Goal: Transaction & Acquisition: Purchase product/service

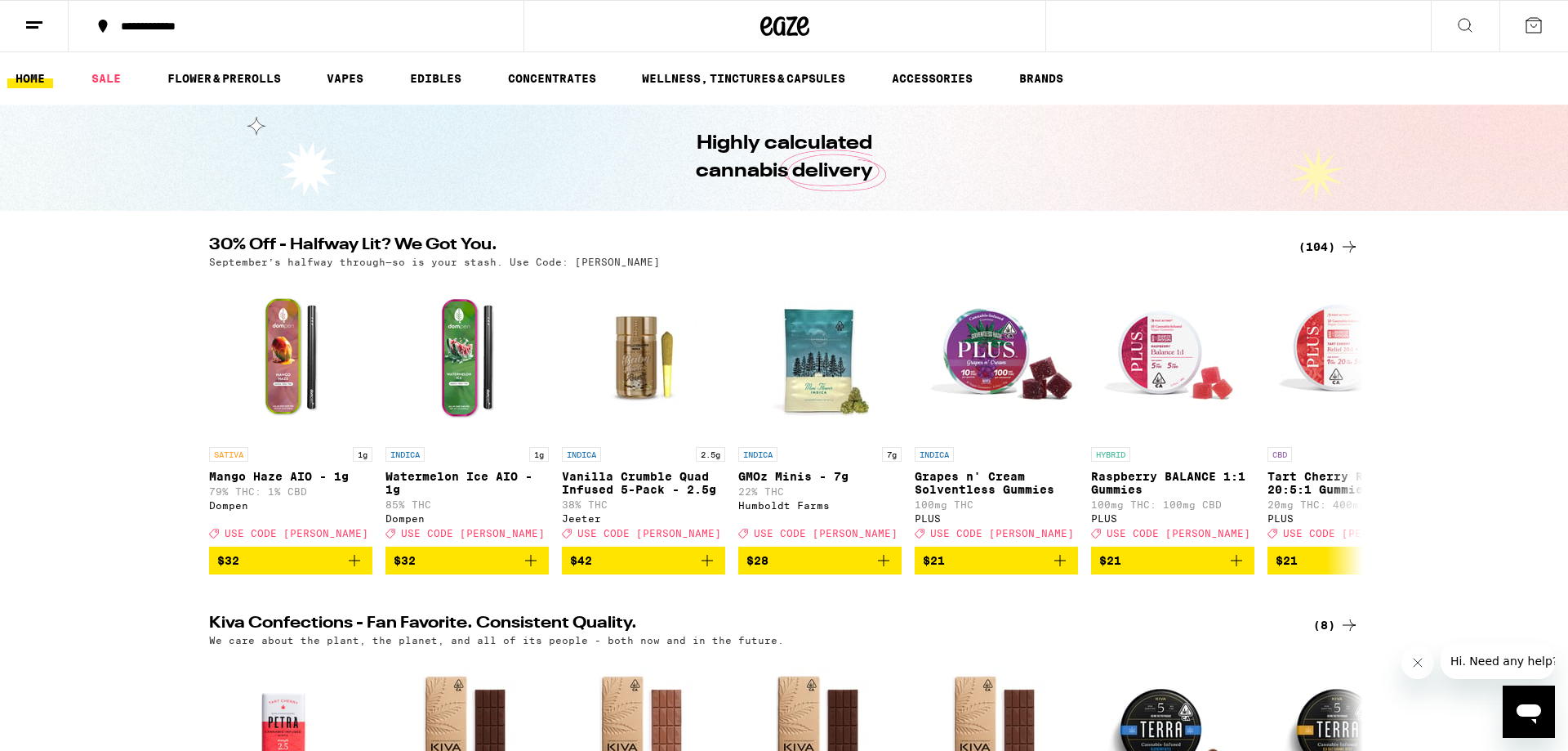
click at [1528, 22] on icon at bounding box center [1533, 24] width 20 height 20
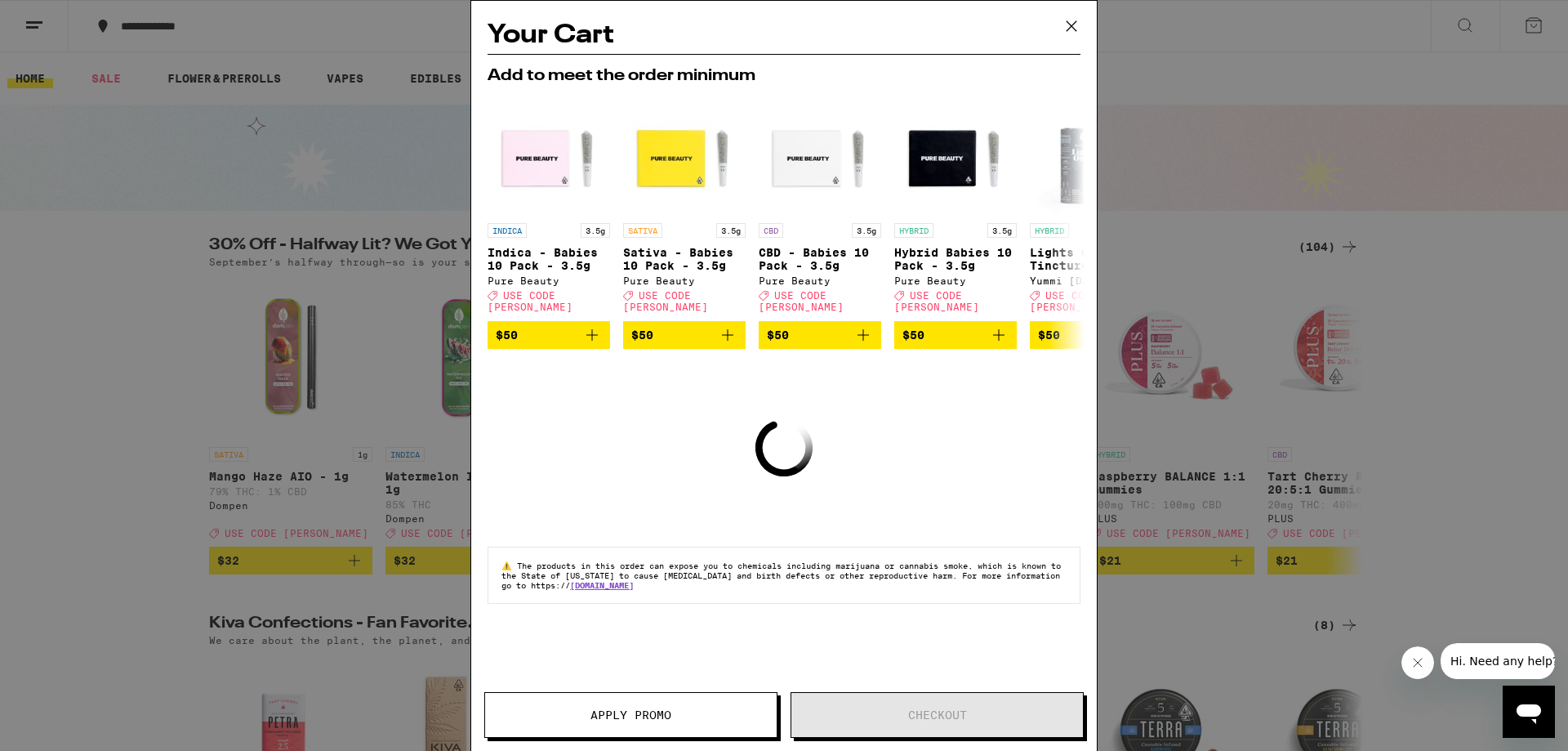
click at [1075, 19] on icon at bounding box center [1072, 26] width 24 height 24
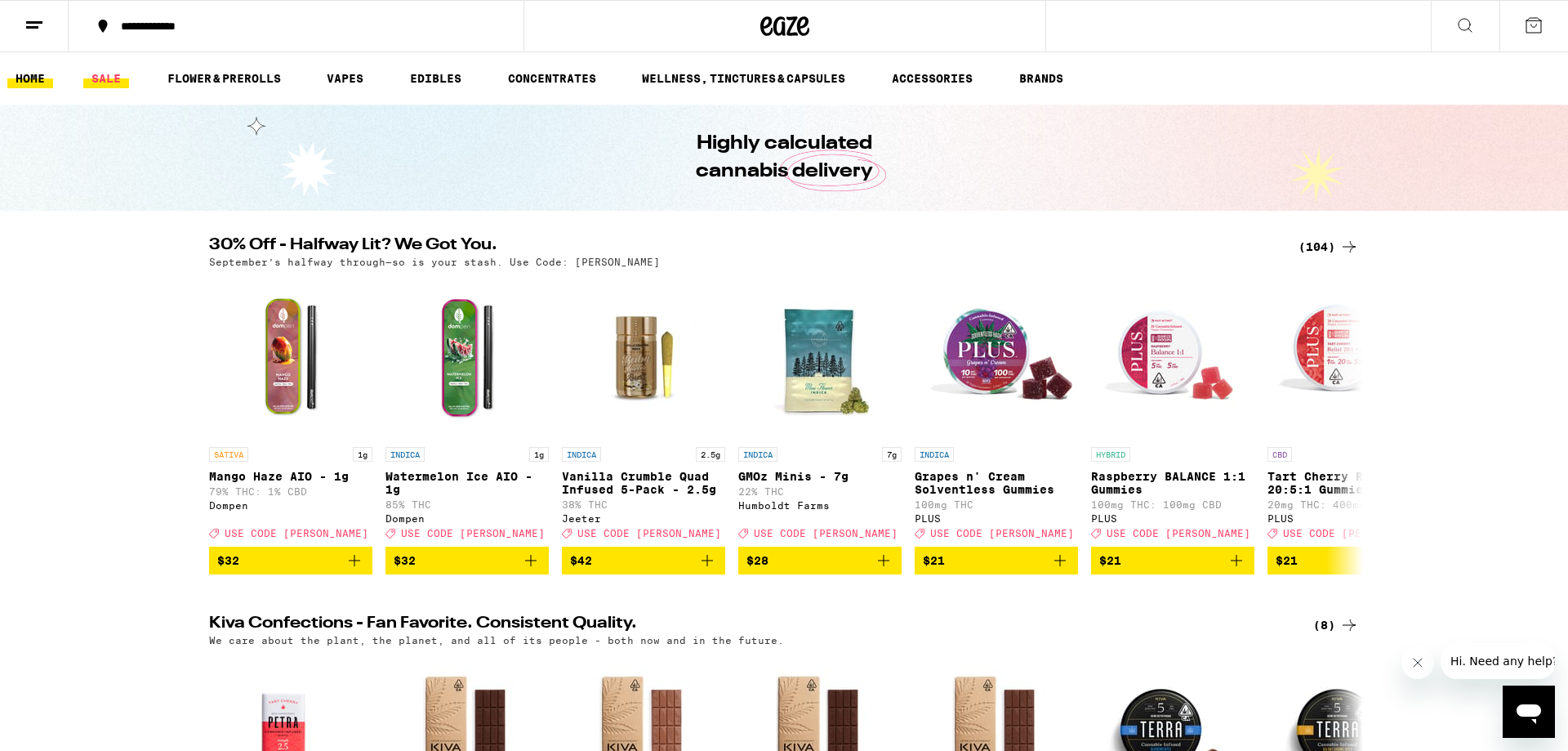
click at [111, 76] on link "SALE" at bounding box center [105, 78] width 46 height 20
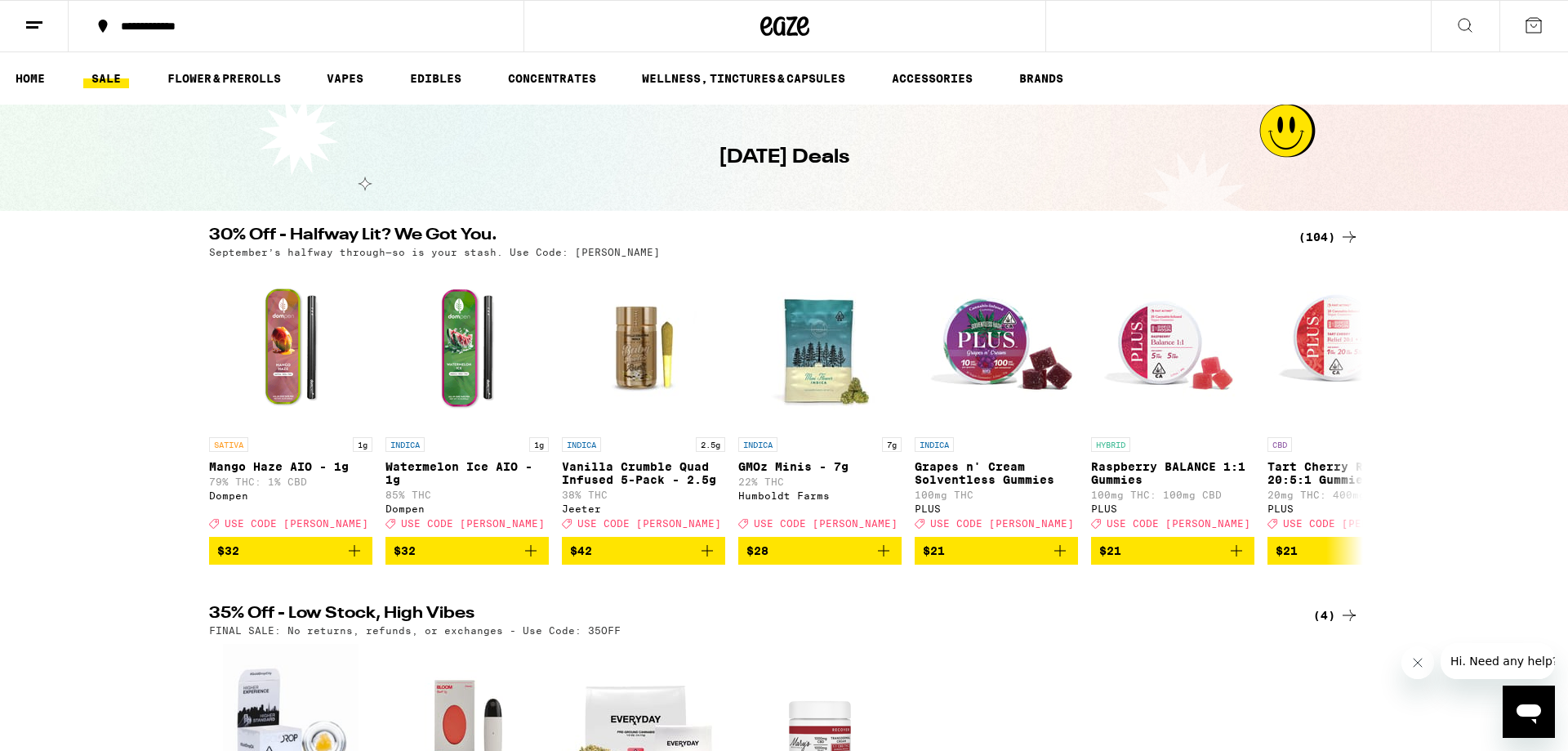
click at [1321, 236] on div "(104)" at bounding box center [1329, 237] width 60 height 20
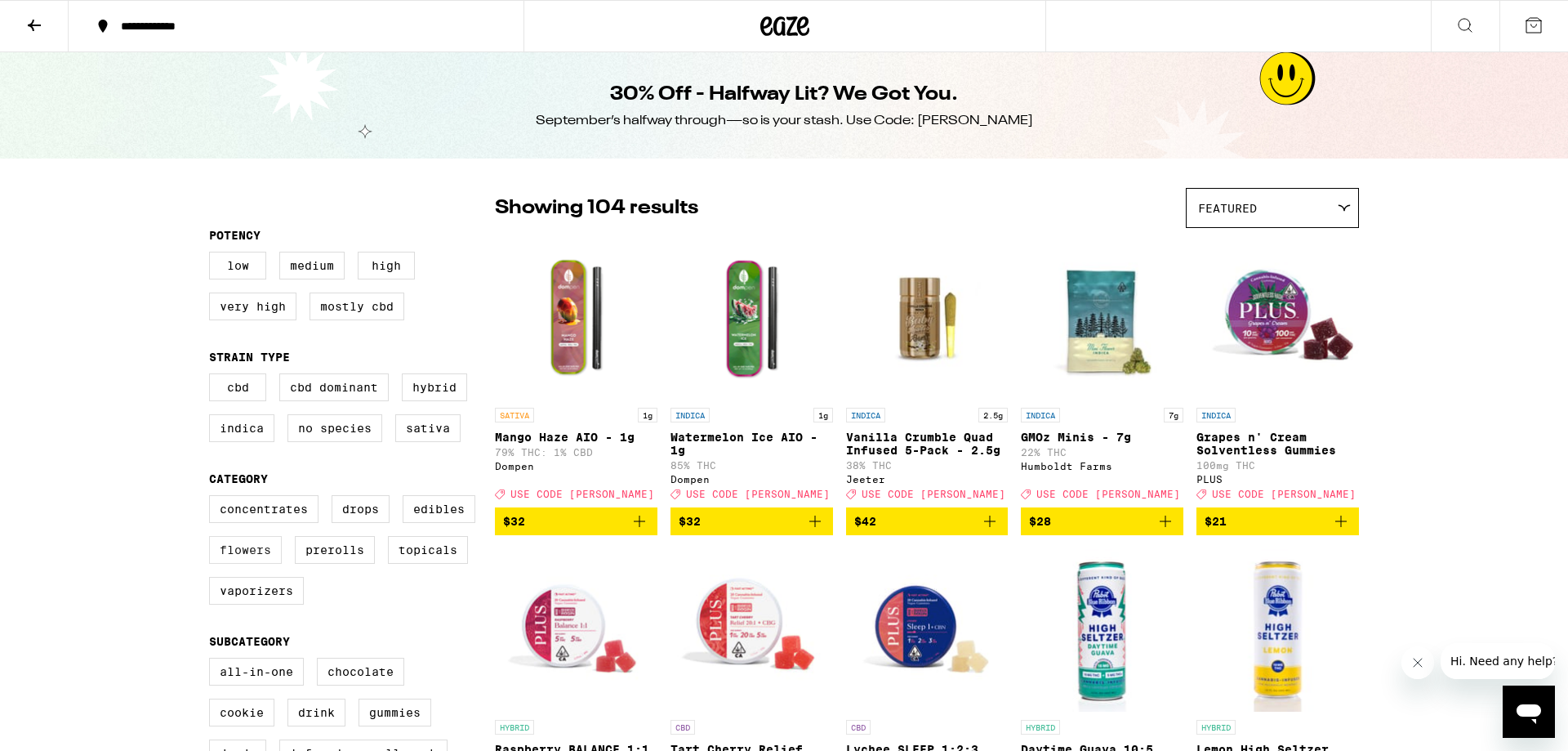
click at [237, 559] on label "Flowers" at bounding box center [245, 549] width 73 height 27
click at [213, 498] on input "Flowers" at bounding box center [212, 498] width 1 height 1
checkbox input "true"
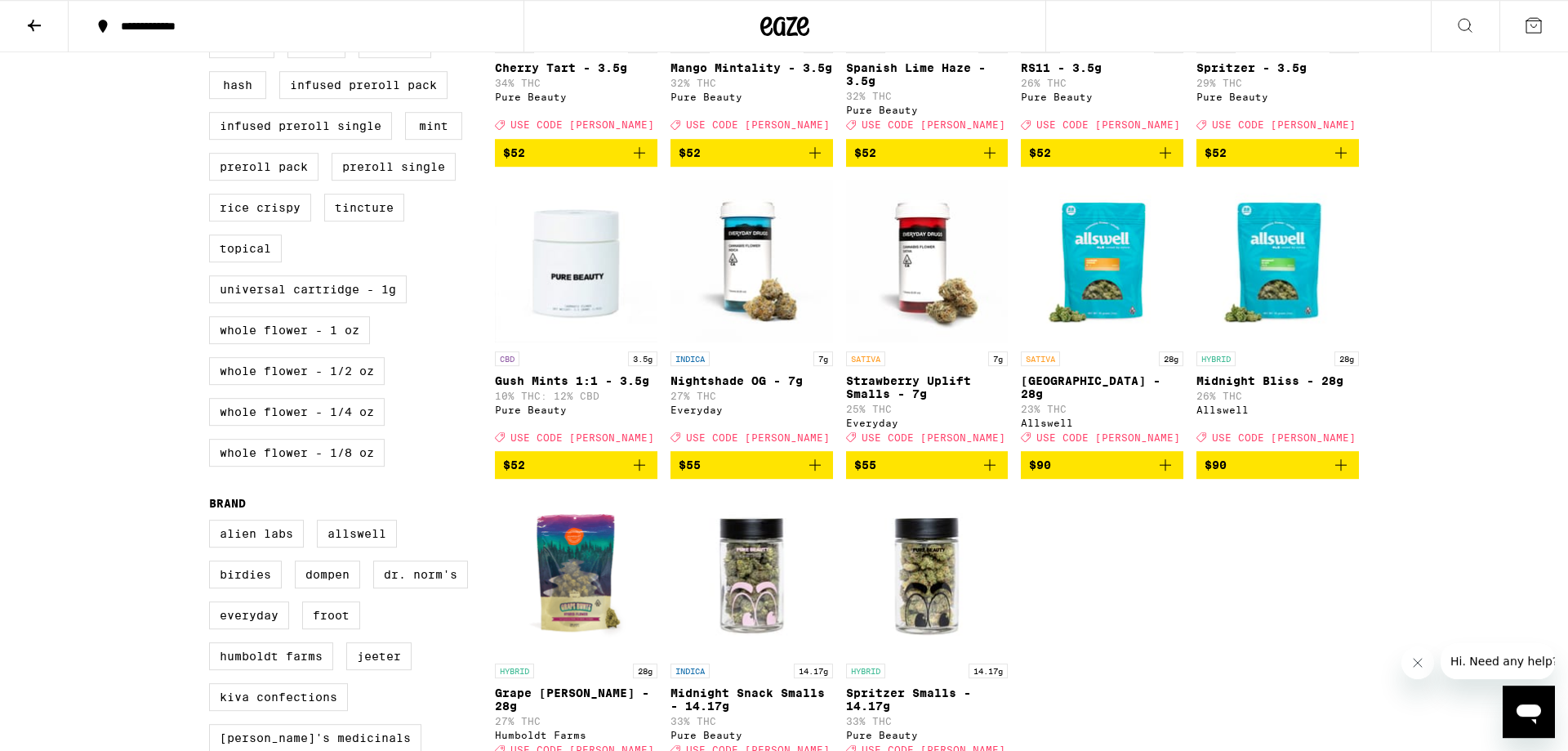
scroll to position [666, 0]
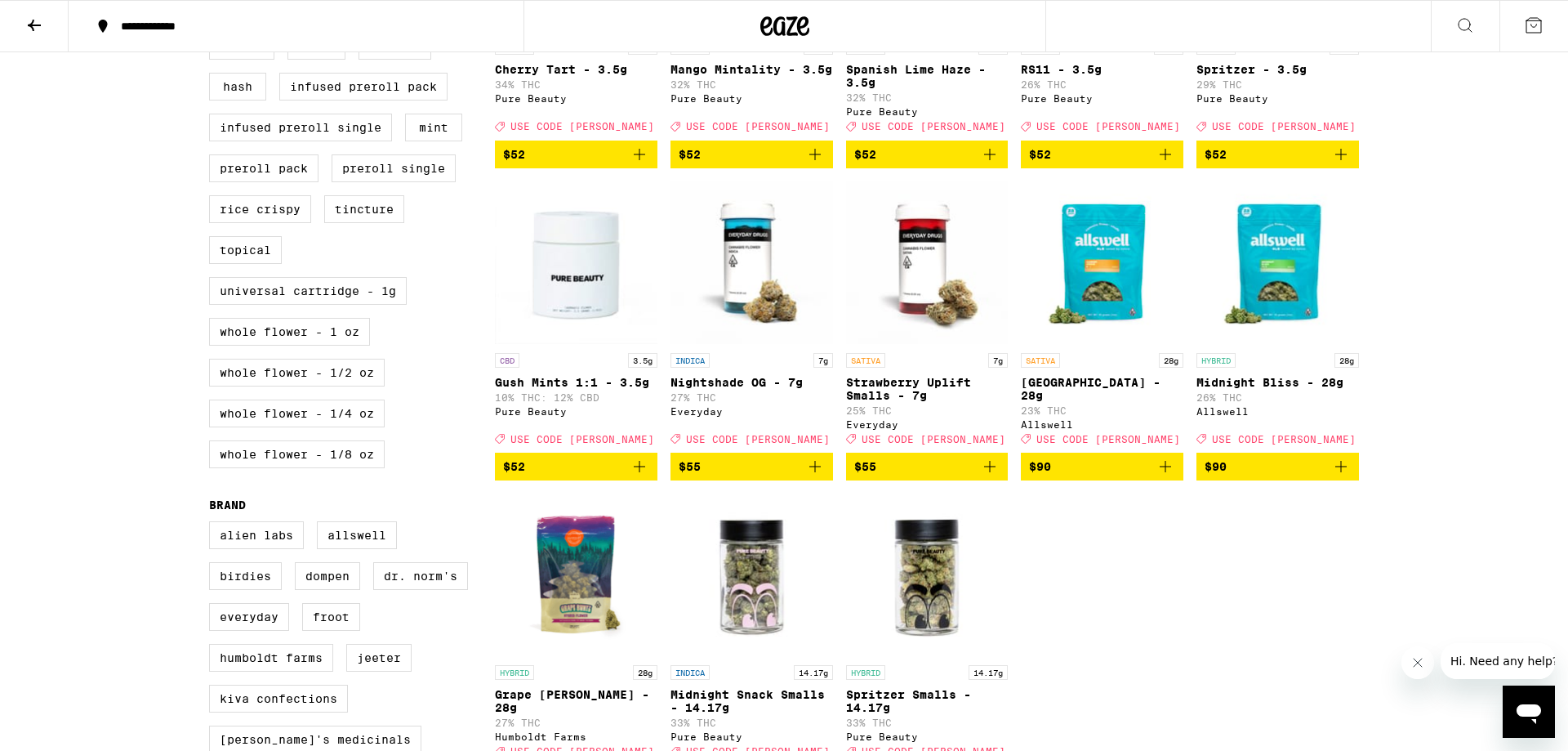
click at [1250, 476] on span "$90" at bounding box center [1277, 466] width 146 height 20
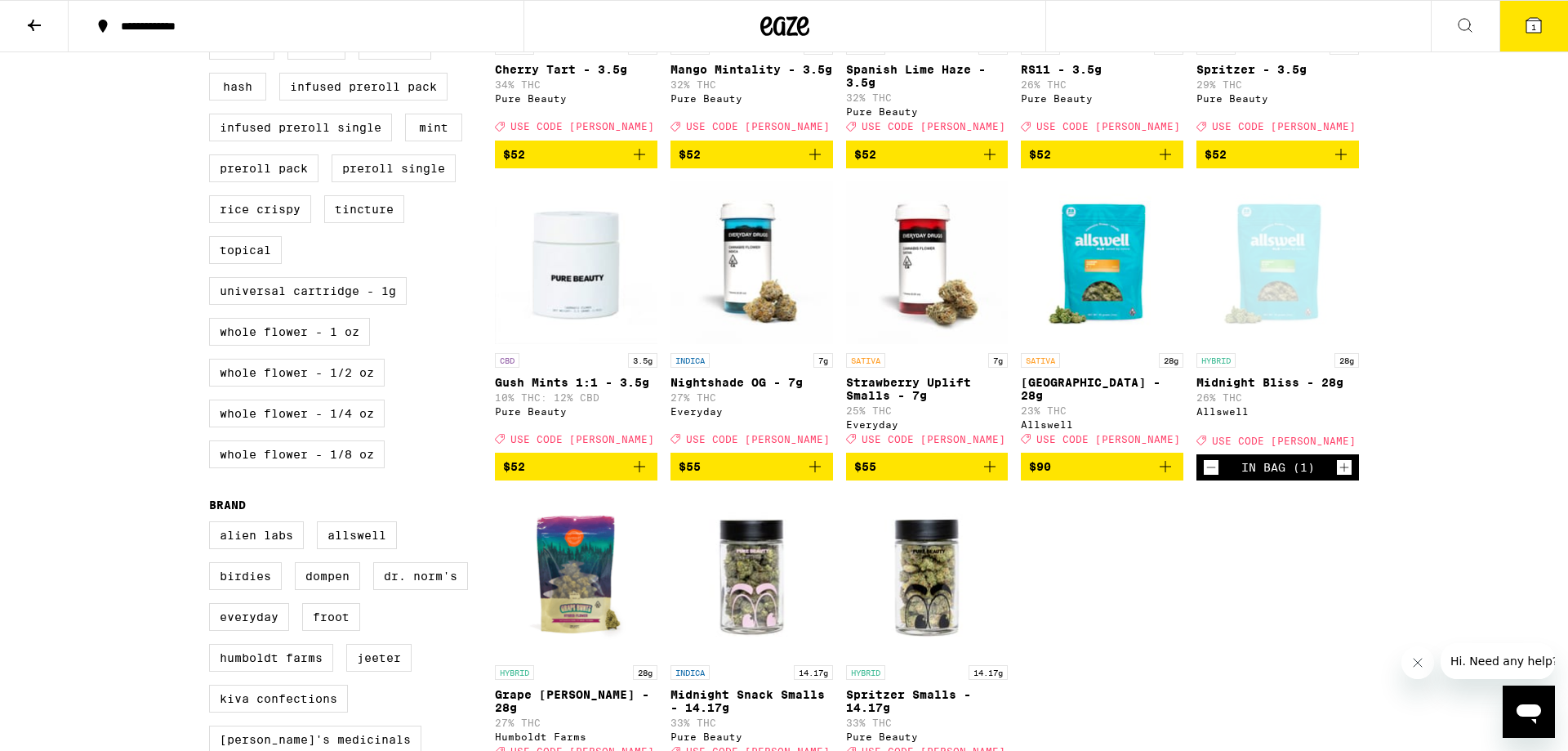
drag, startPoint x: 1435, startPoint y: 309, endPoint x: 1426, endPoint y: 309, distance: 9.0
click at [1433, 309] on div "**********" at bounding box center [784, 287] width 1568 height 1908
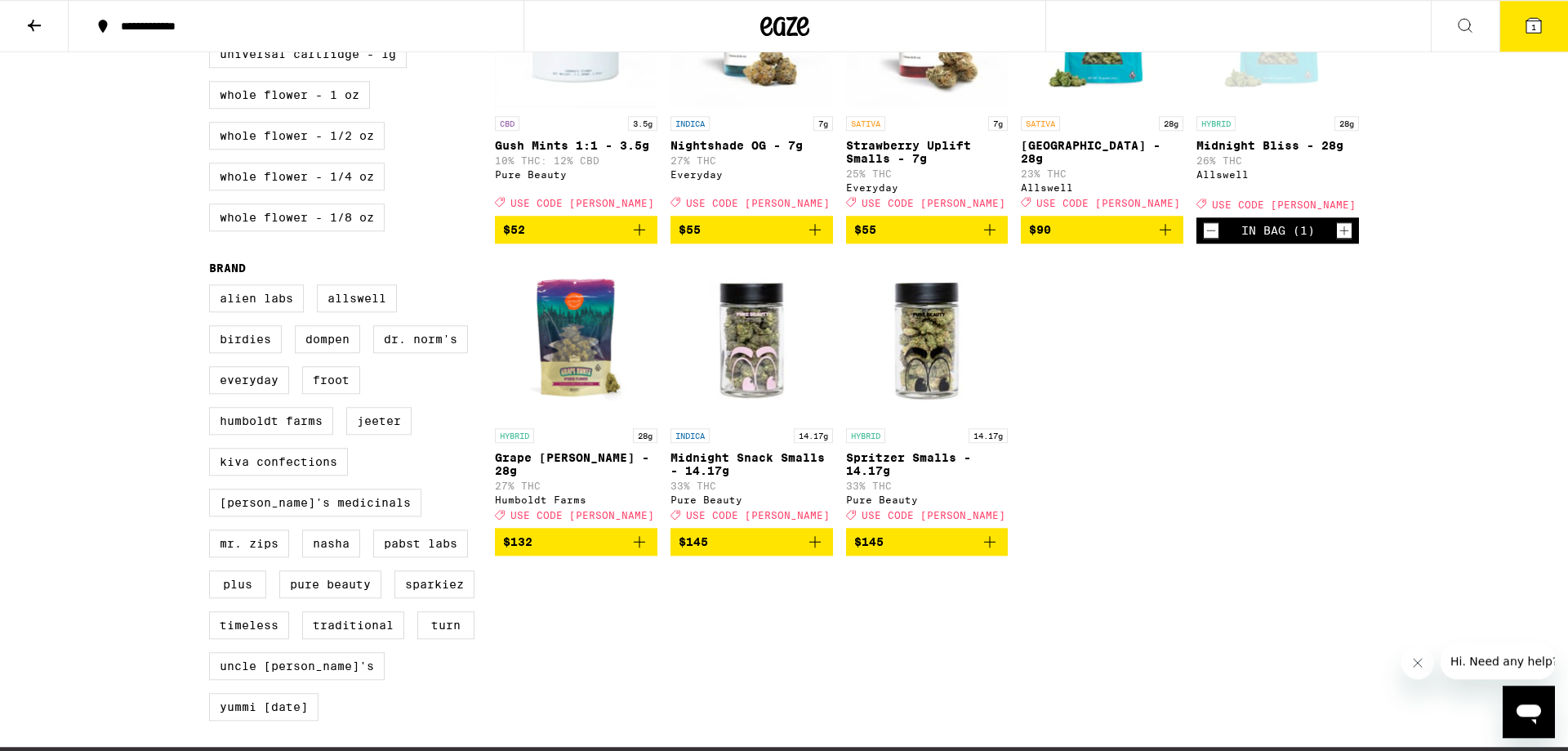
scroll to position [917, 0]
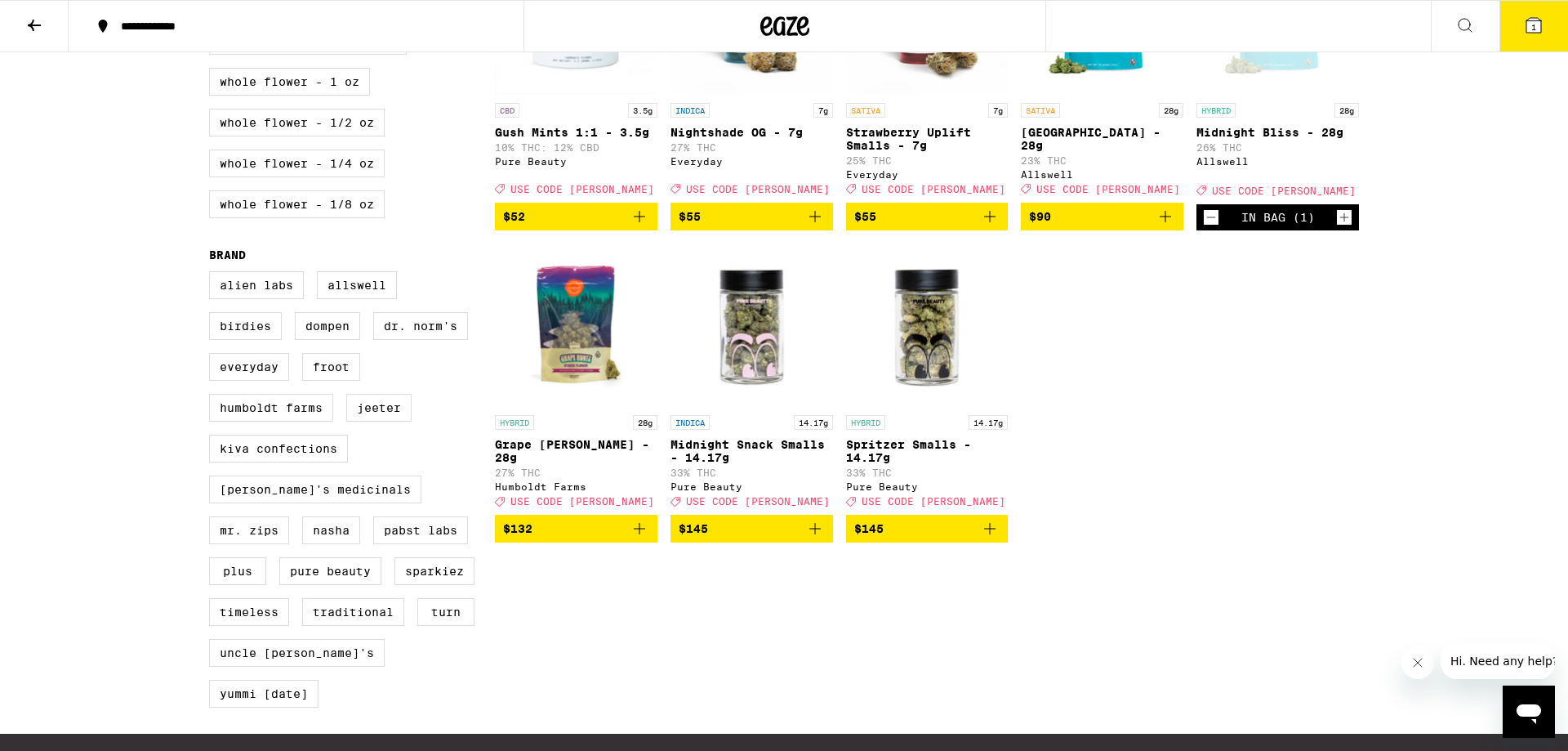
click at [1249, 147] on div "HYBRID 28g Midnight Bliss - 28g 26% THC Allswell Deal Created with Sketch. USE …" at bounding box center [1277, 149] width 163 height 93
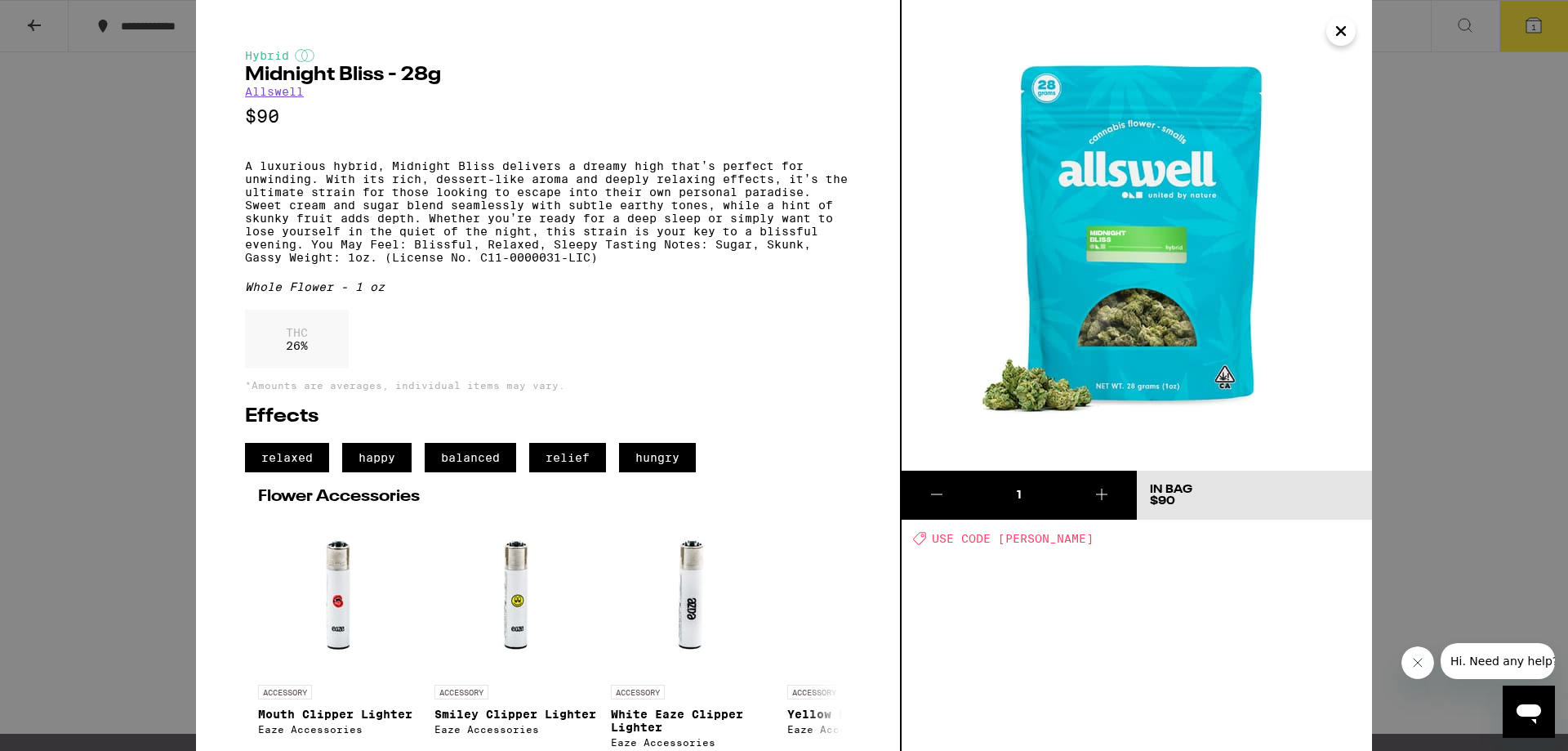
scroll to position [68, 0]
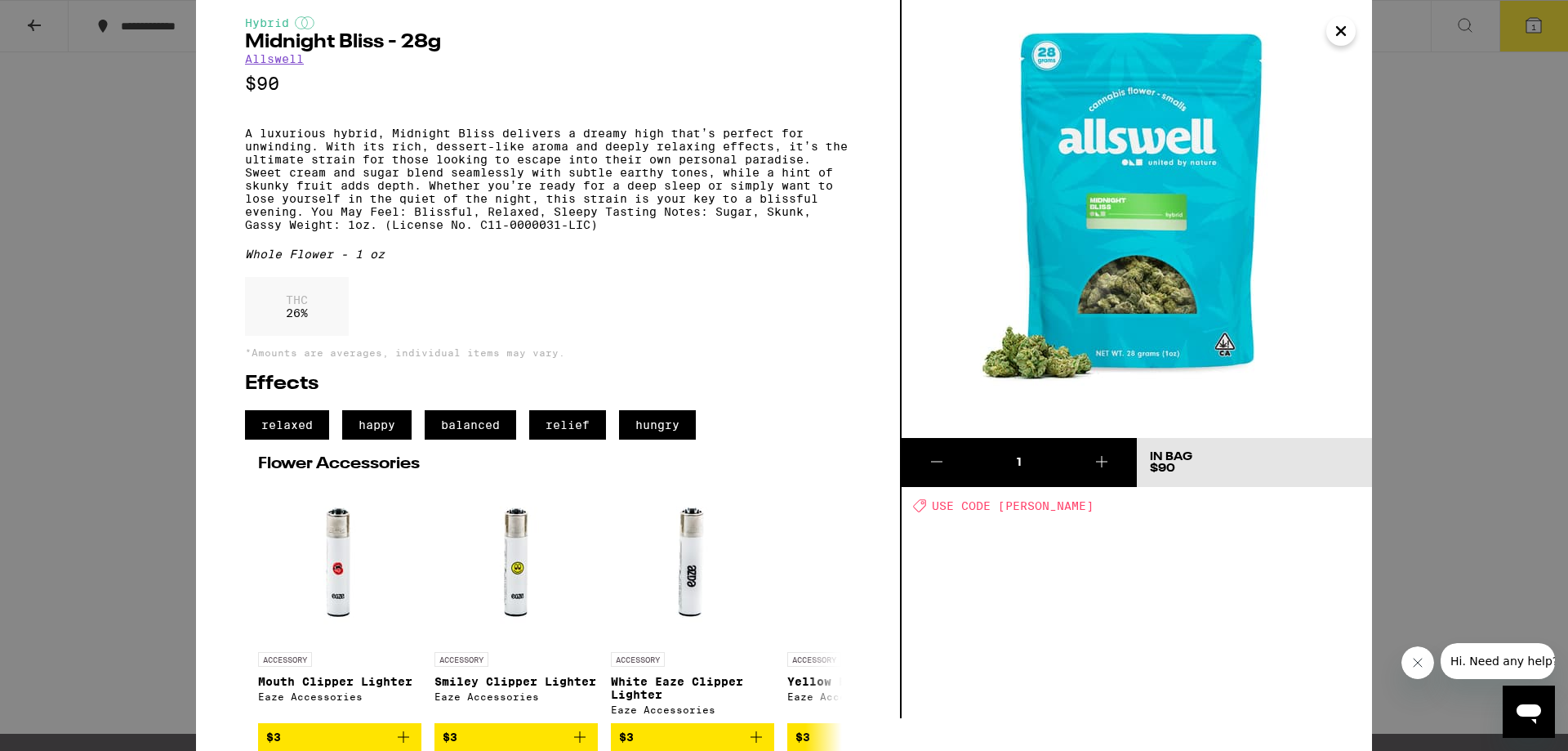
click at [1346, 32] on icon "Close" at bounding box center [1340, 31] width 20 height 24
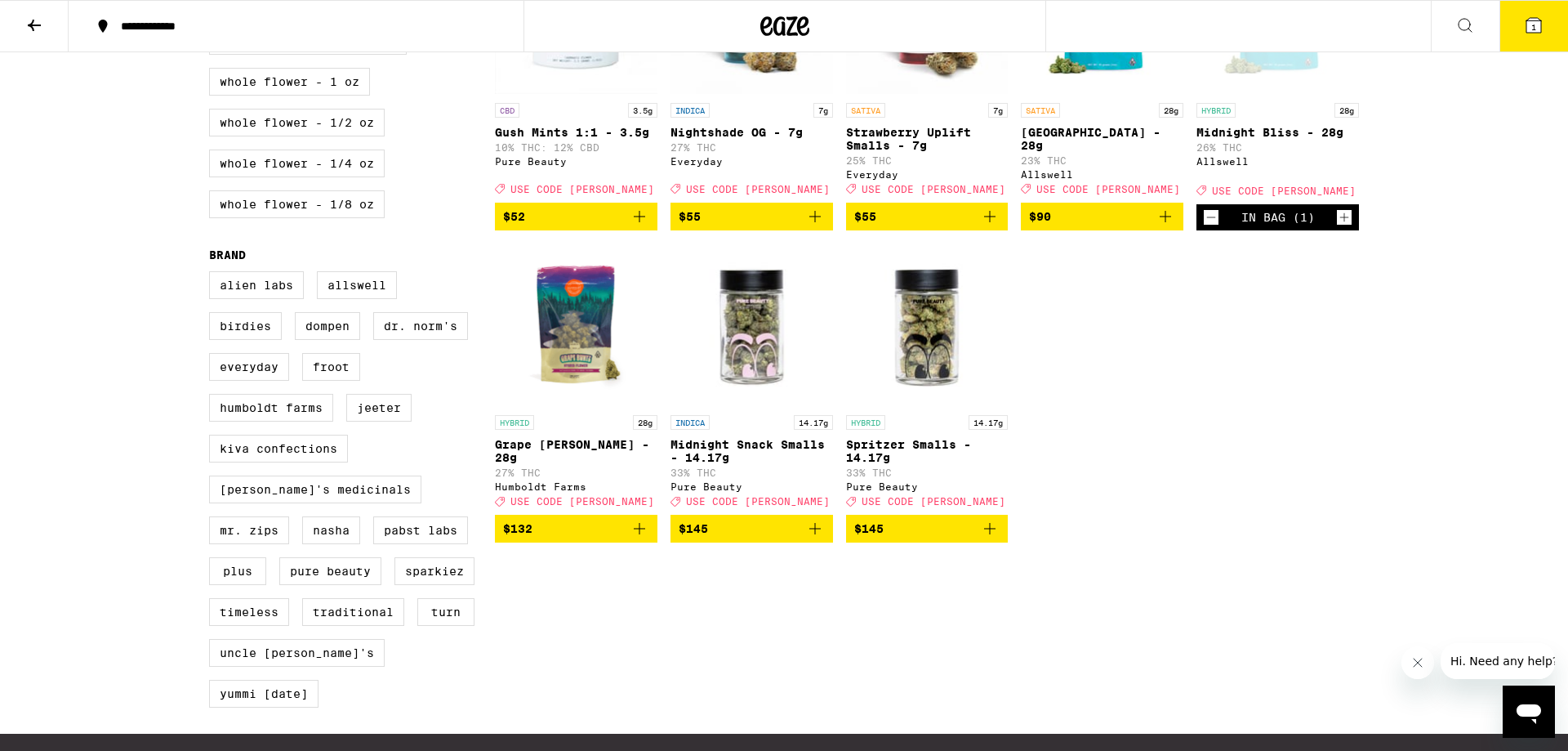
click at [1537, 24] on icon at bounding box center [1533, 25] width 15 height 15
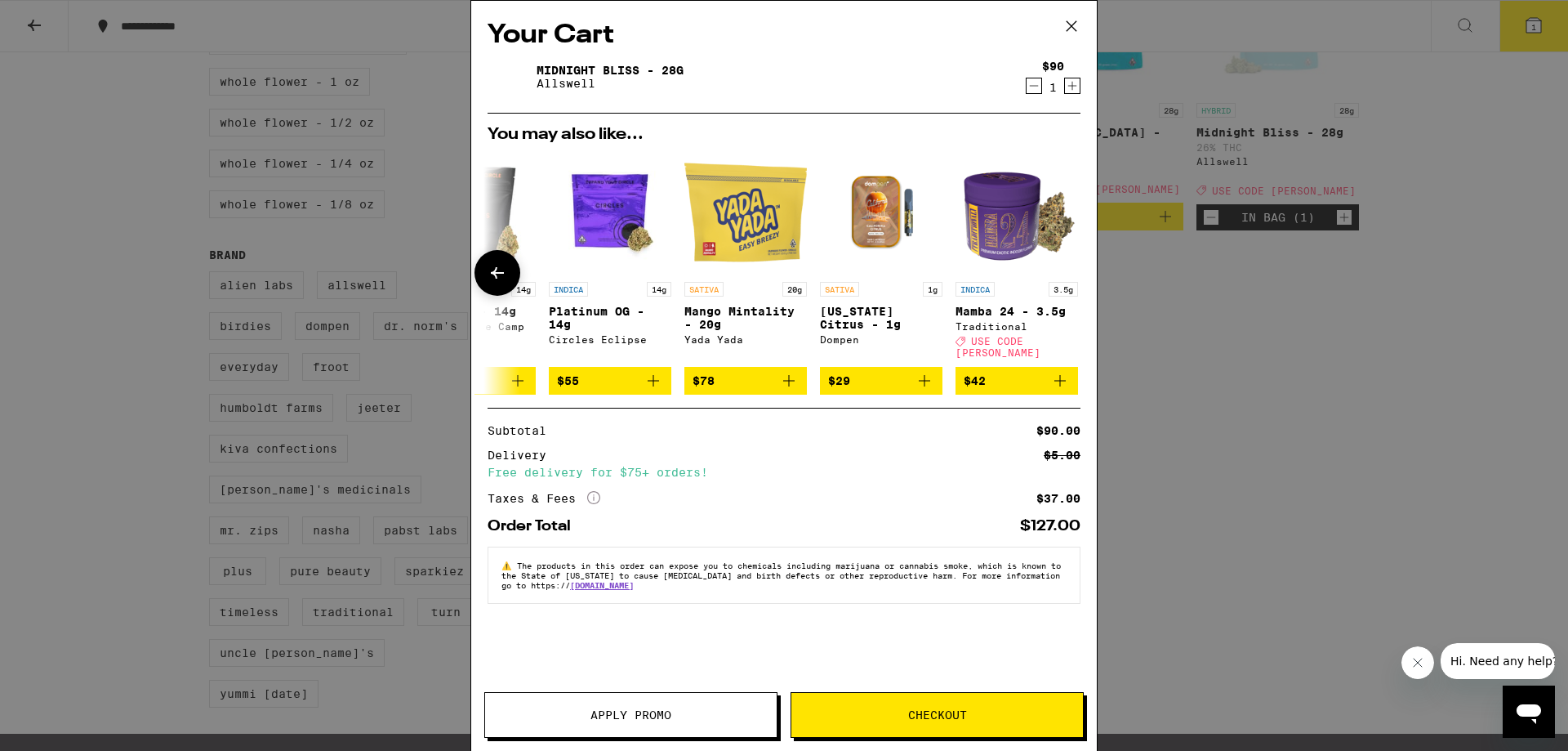
scroll to position [0, 763]
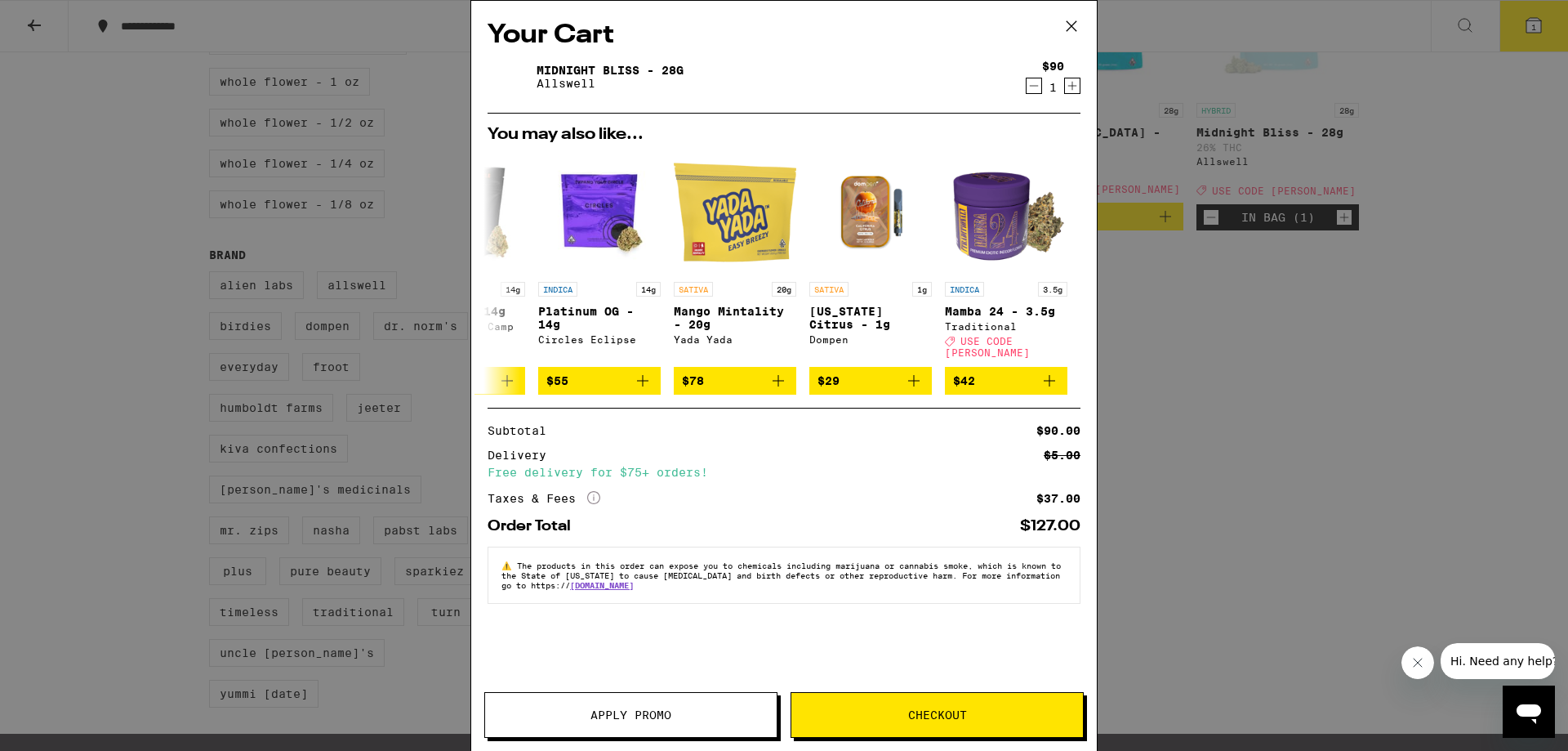
click at [672, 719] on span "Apply Promo" at bounding box center [631, 715] width 292 height 11
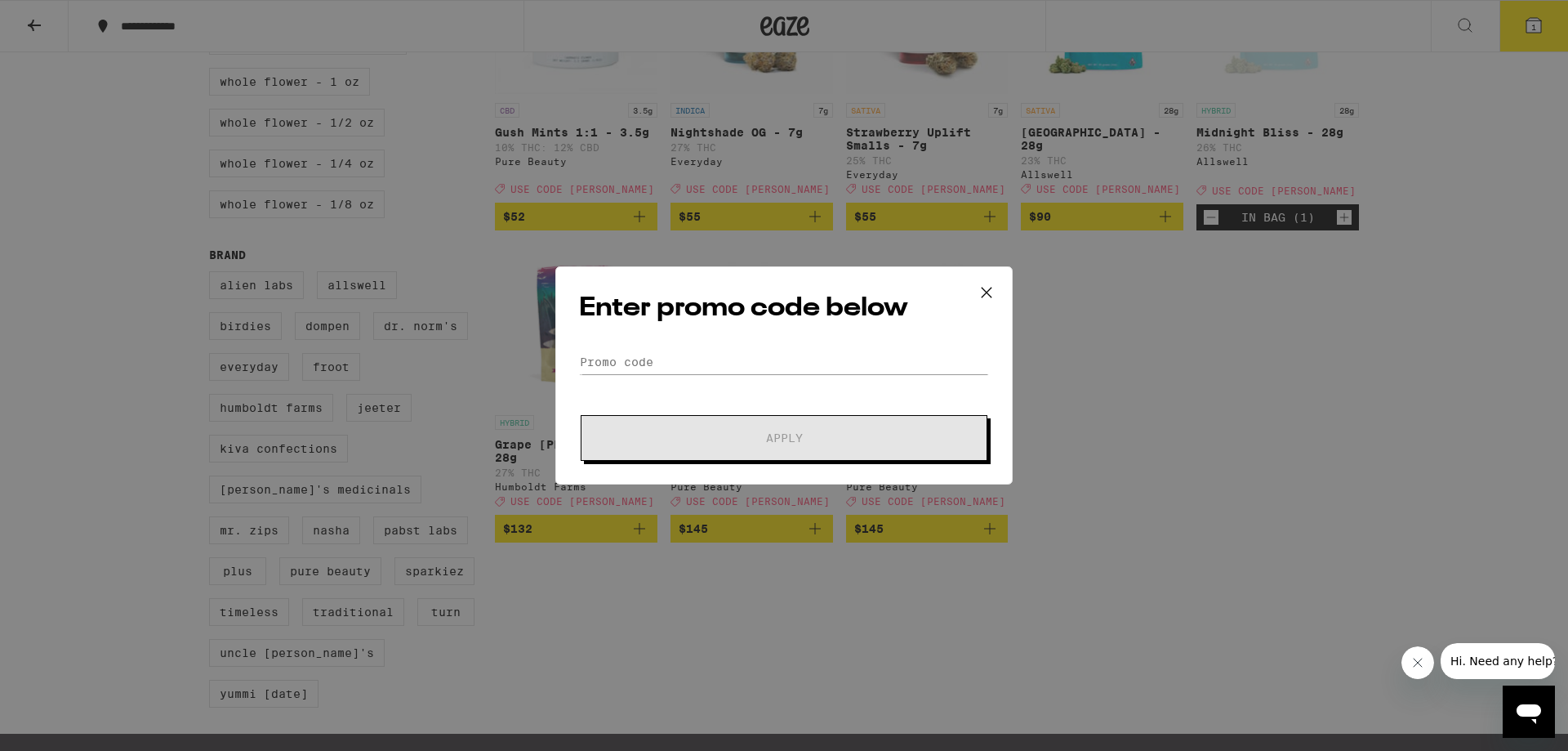
click at [662, 345] on div "Enter promo code below Promo Code Apply" at bounding box center [784, 375] width 458 height 218
click at [689, 384] on form "Promo Code Apply" at bounding box center [784, 405] width 410 height 111
click at [696, 340] on div "Enter promo code below Promo Code Apply" at bounding box center [784, 375] width 458 height 218
click at [851, 371] on input "Promo Code" at bounding box center [784, 362] width 410 height 24
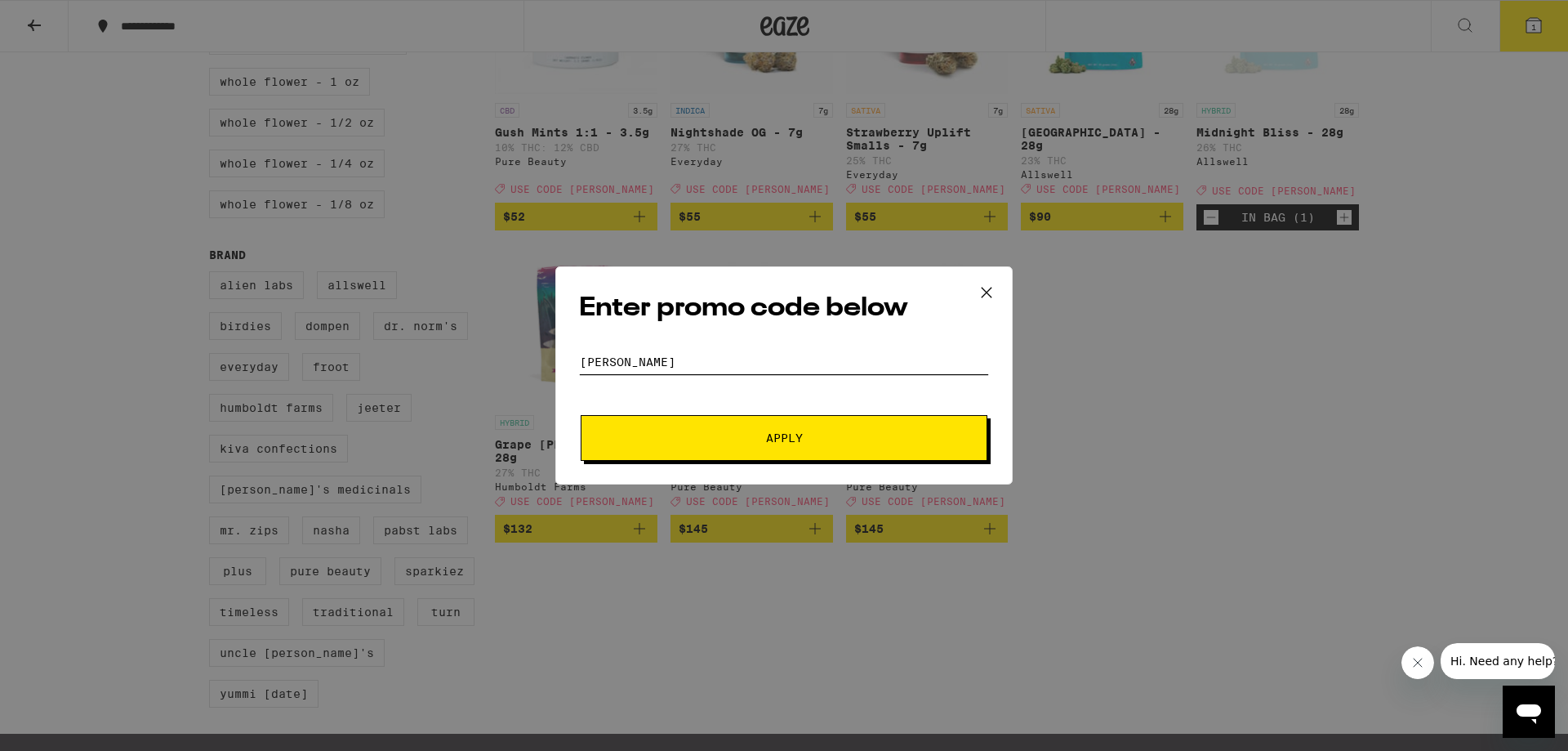
type input "[PERSON_NAME]"
click at [930, 426] on button "Apply" at bounding box center [784, 437] width 407 height 46
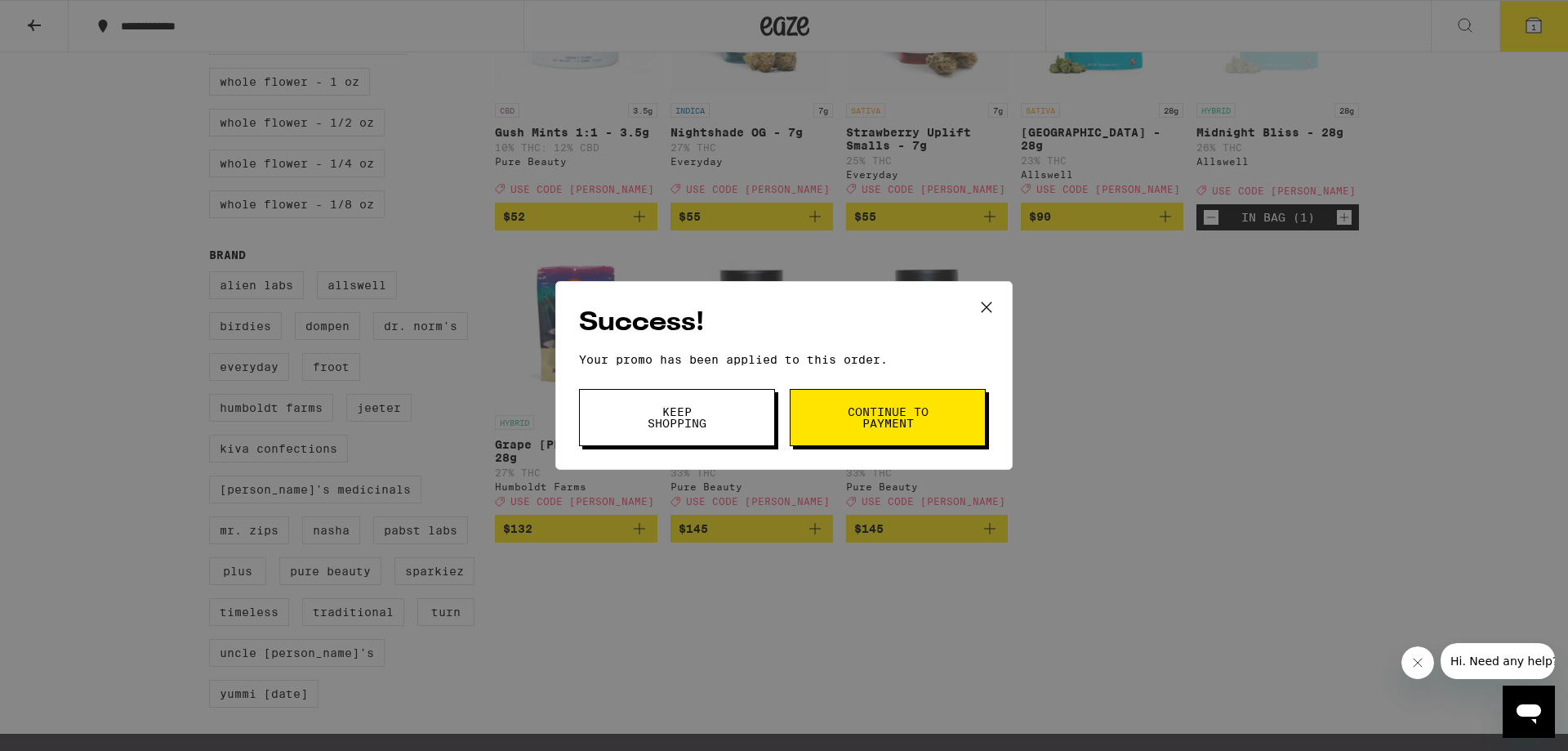
click at [911, 413] on span "Continue to payment" at bounding box center [887, 417] width 83 height 23
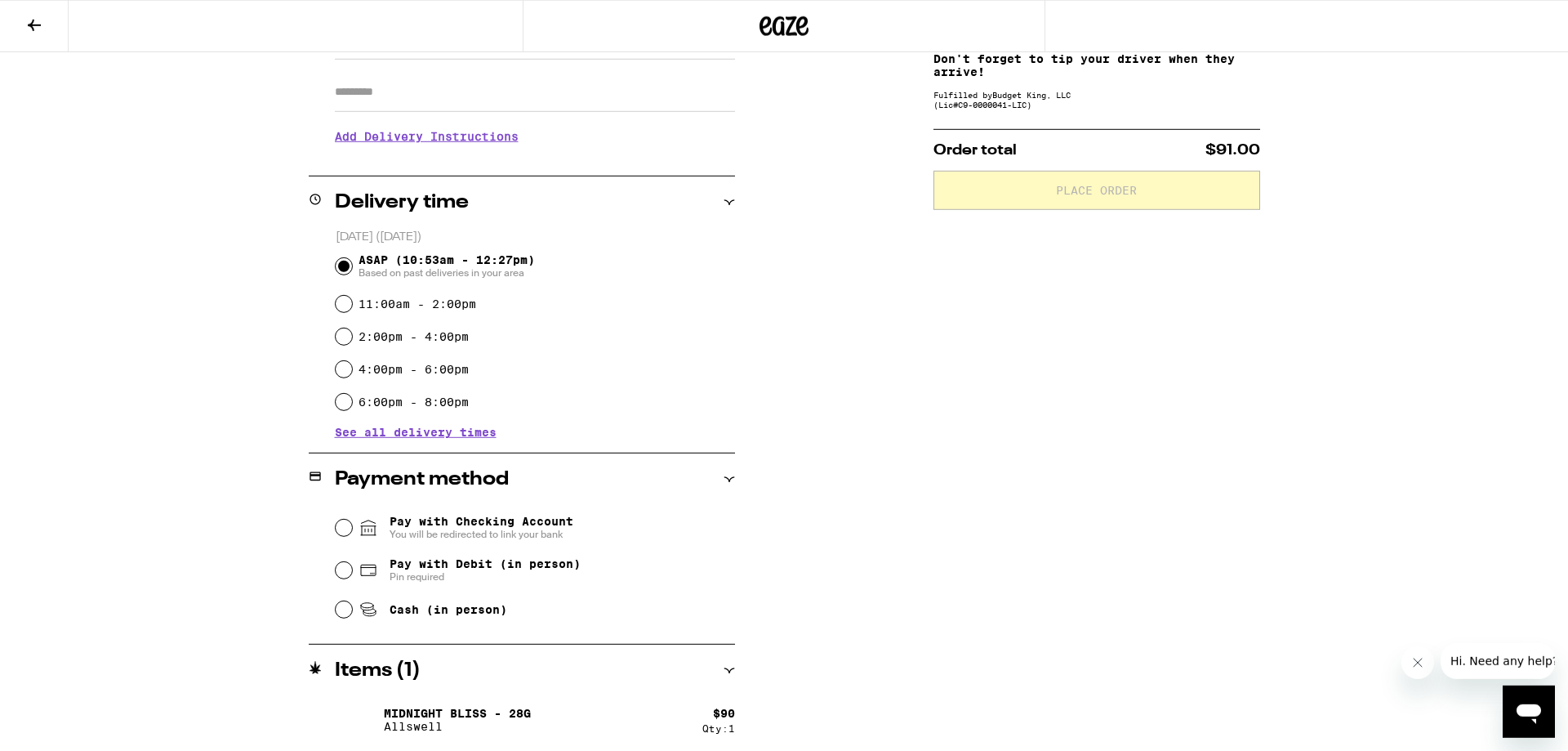
scroll to position [285, 0]
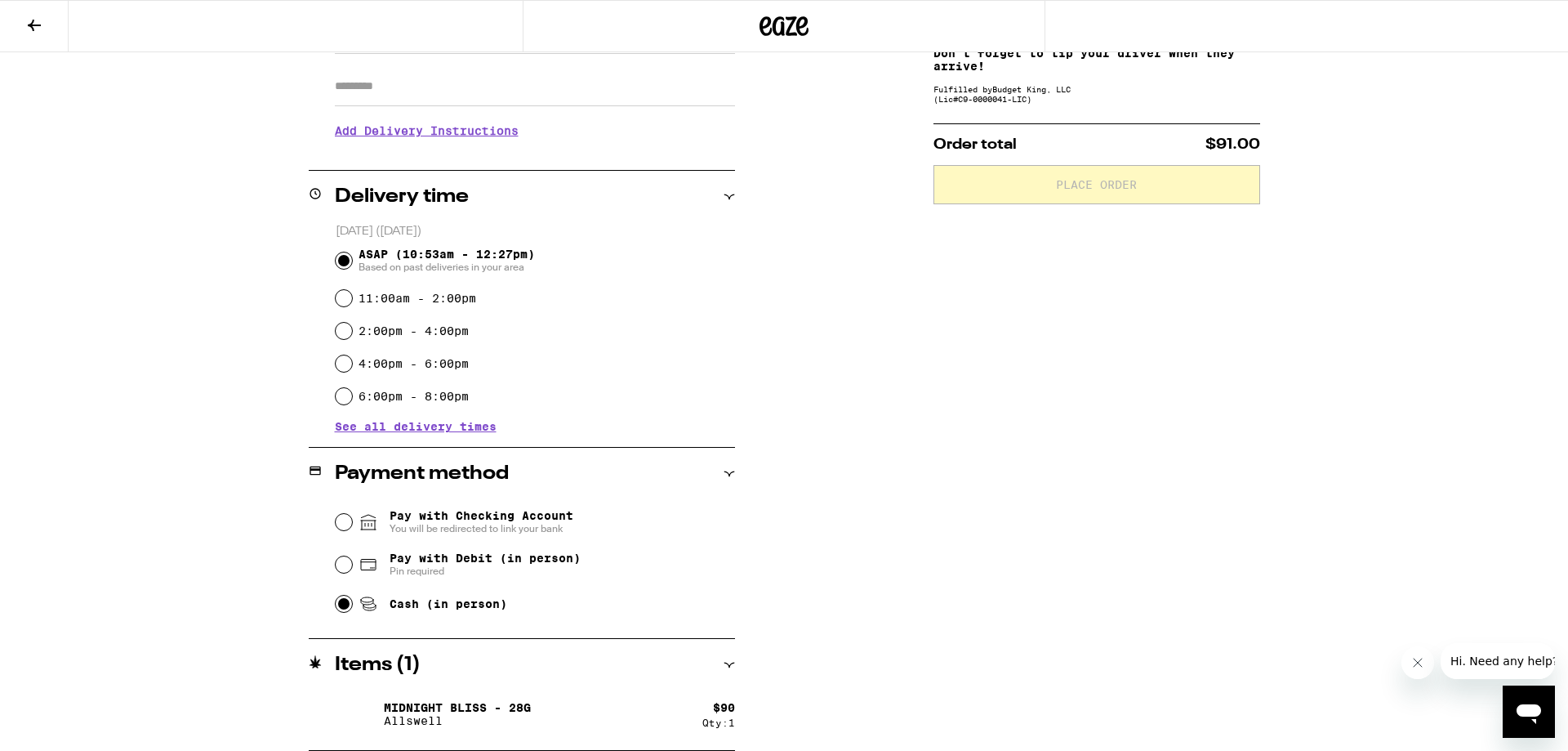
click at [346, 606] on input "Cash (in person)" at bounding box center [343, 603] width 16 height 16
radio input "true"
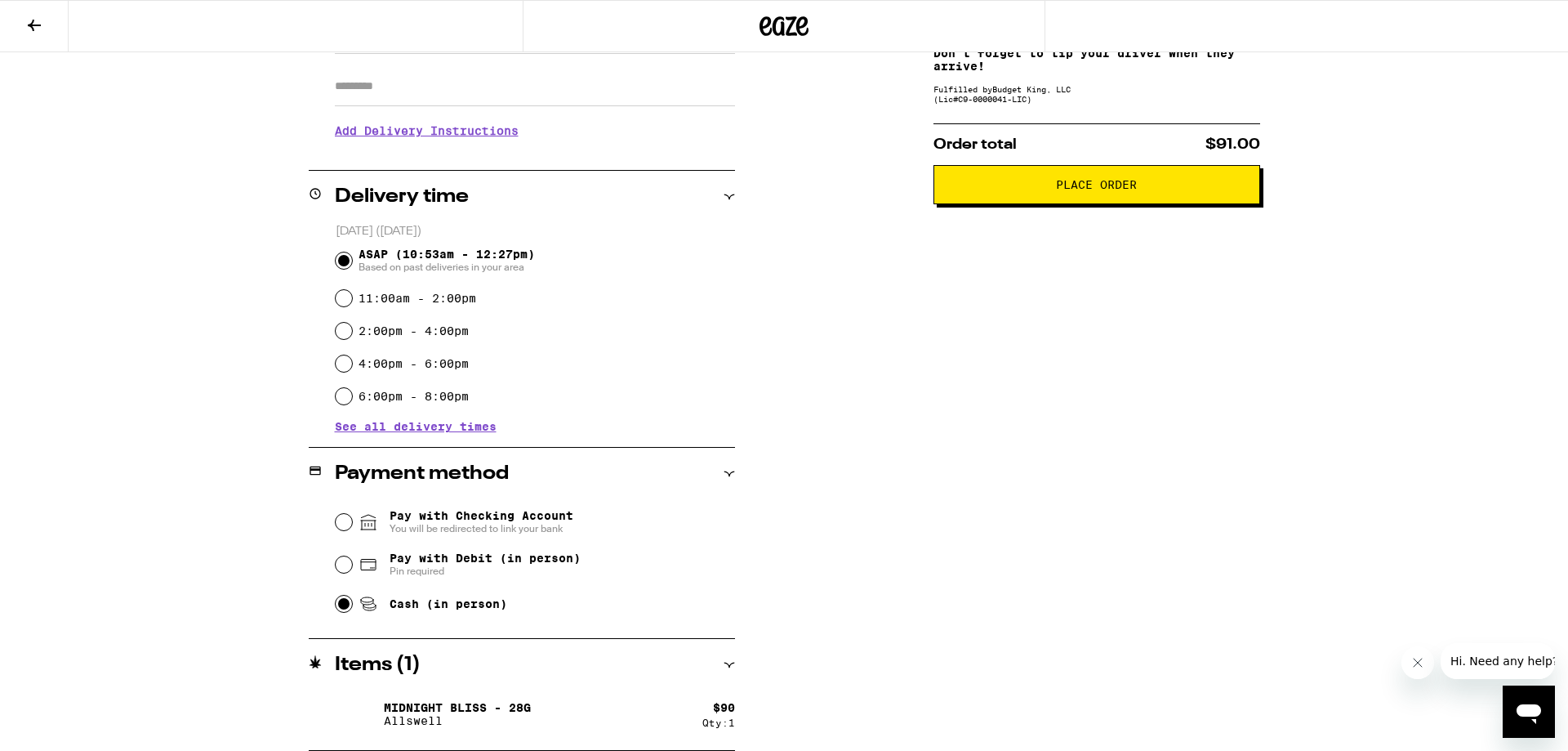
click at [1095, 187] on span "Place Order" at bounding box center [1096, 185] width 81 height 11
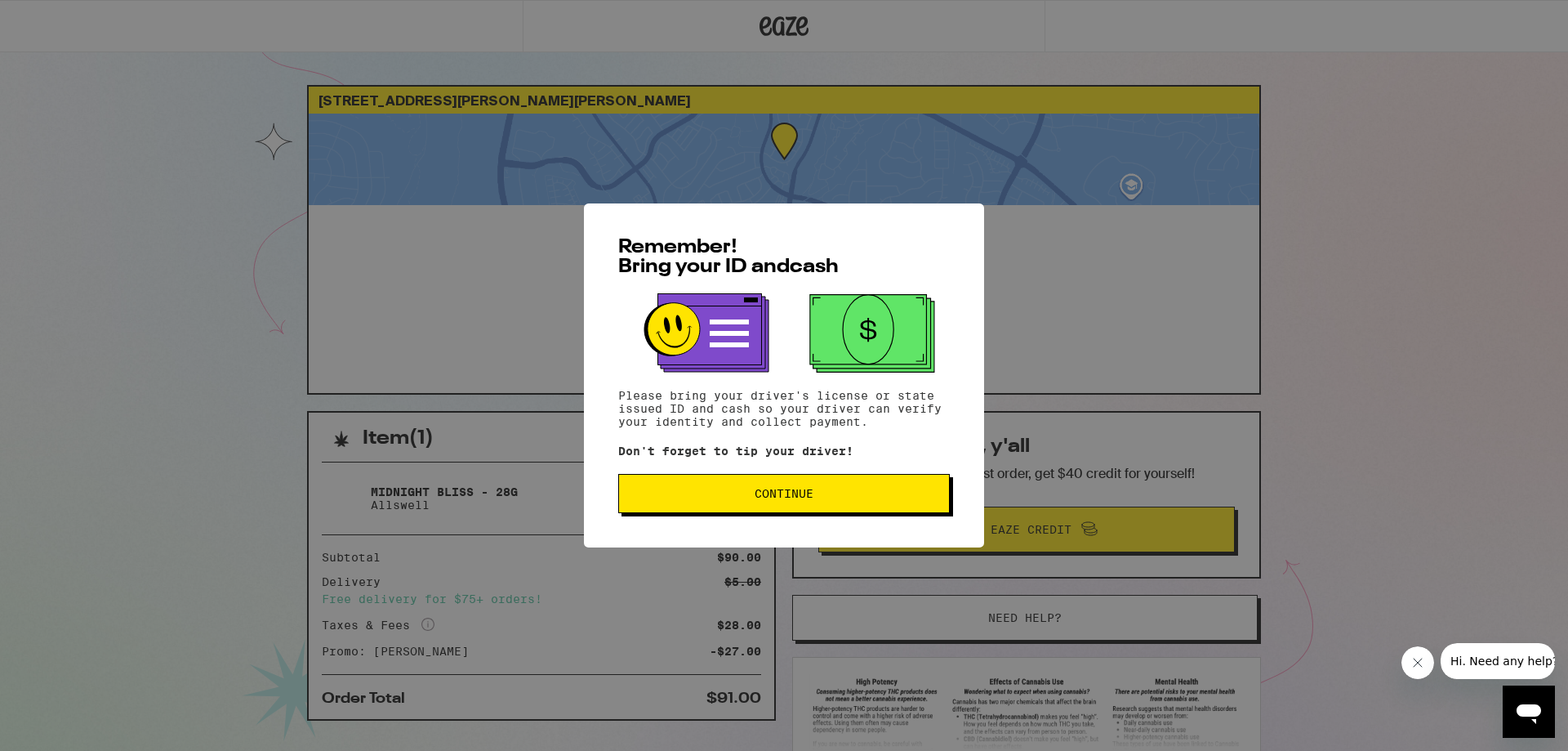
click at [788, 494] on span "Continue" at bounding box center [784, 494] width 58 height 11
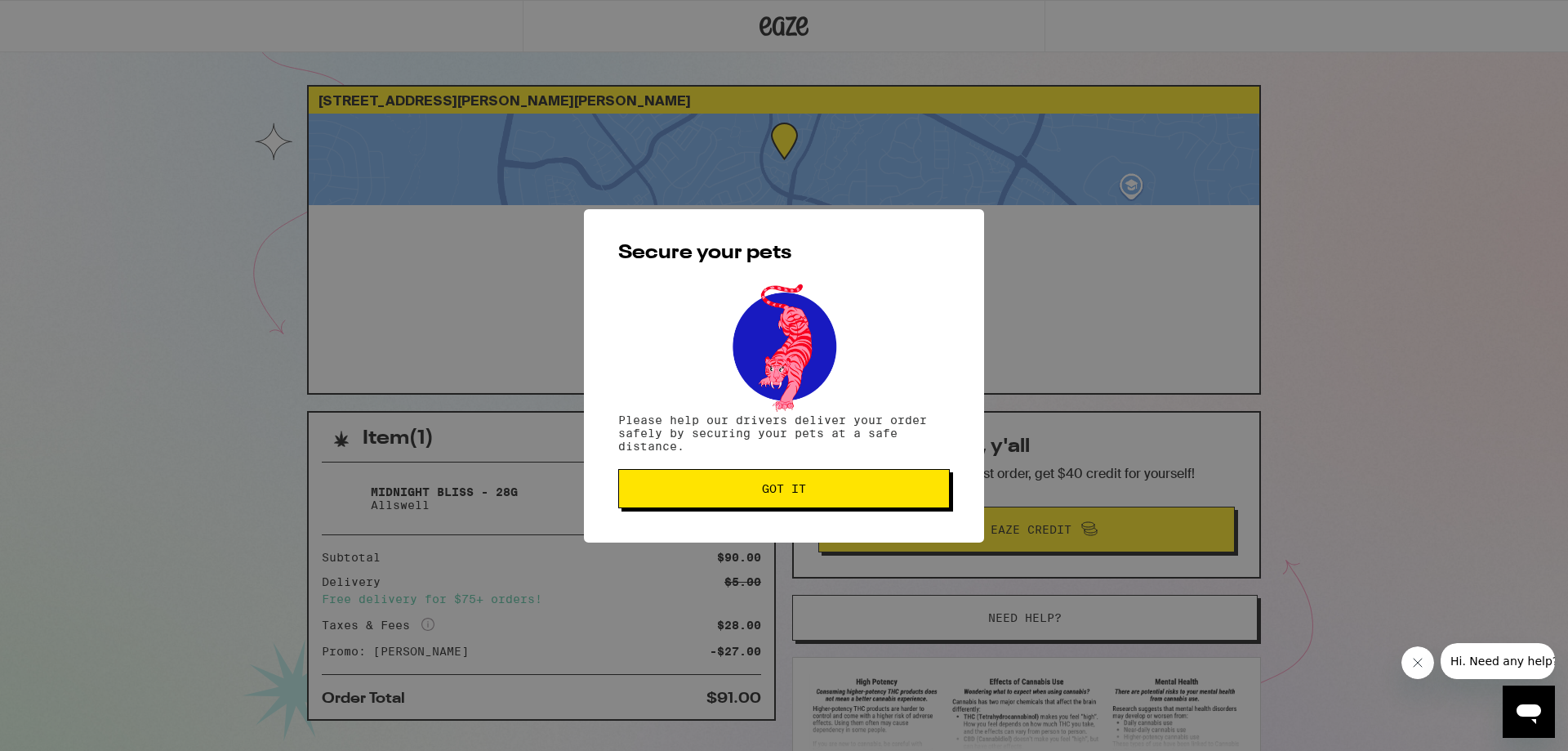
click at [789, 493] on span "Got it" at bounding box center [784, 488] width 44 height 11
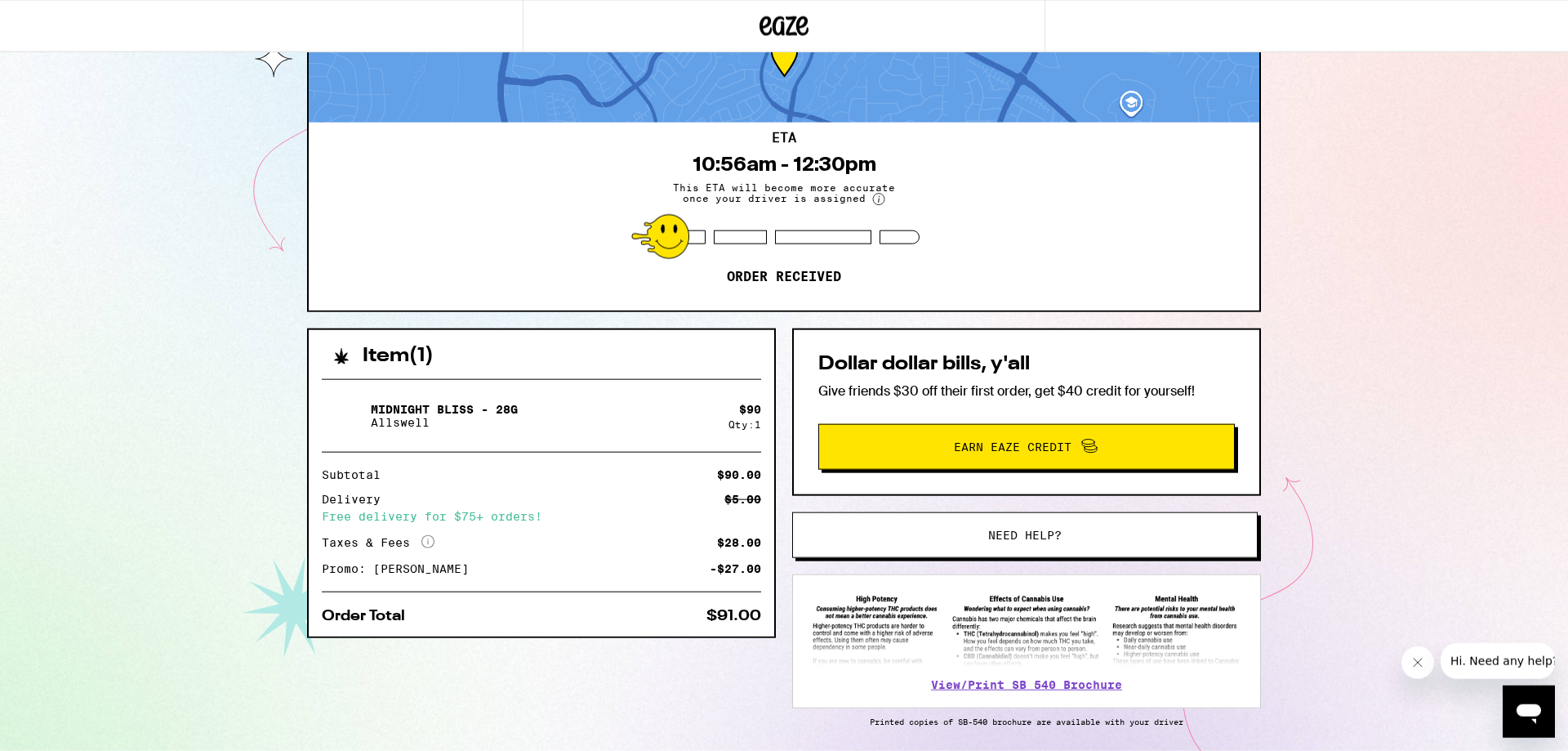
scroll to position [143, 0]
